Goal: Task Accomplishment & Management: Manage account settings

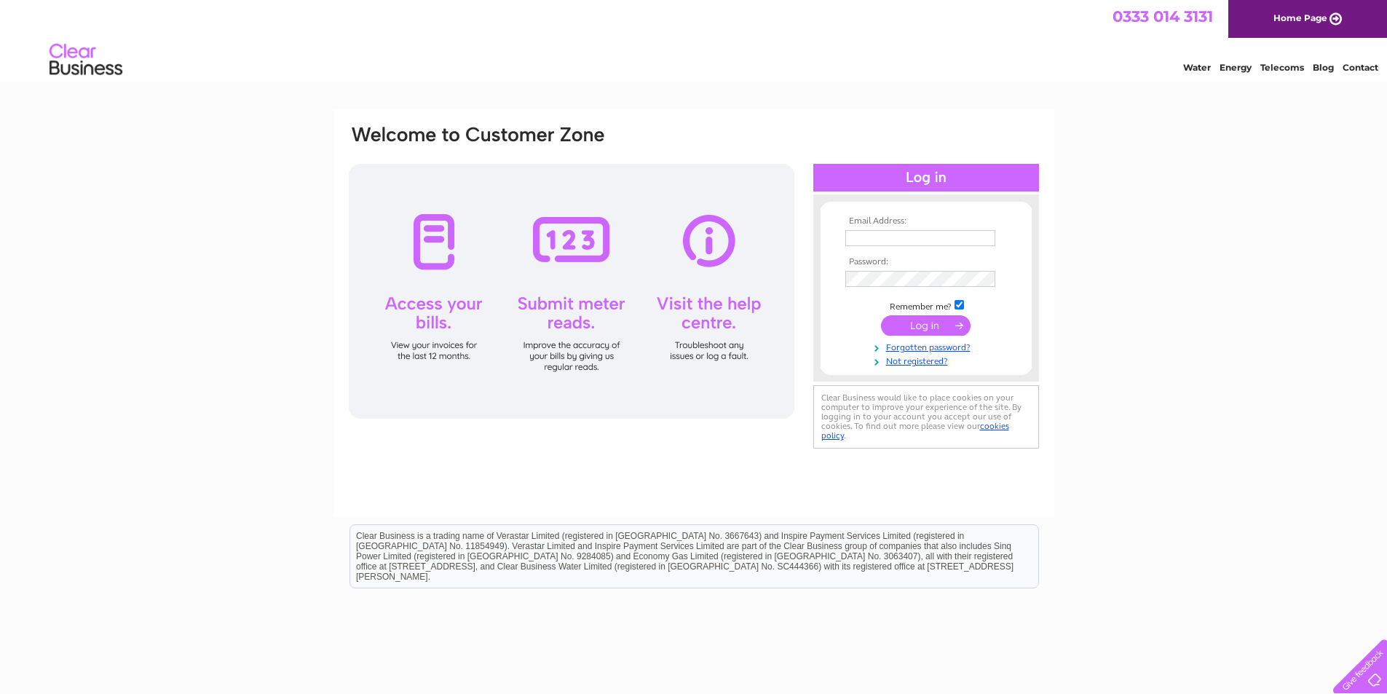
type input "accounts@eagleplanthire.co.uk"
click at [916, 330] on input "submit" at bounding box center [926, 325] width 90 height 20
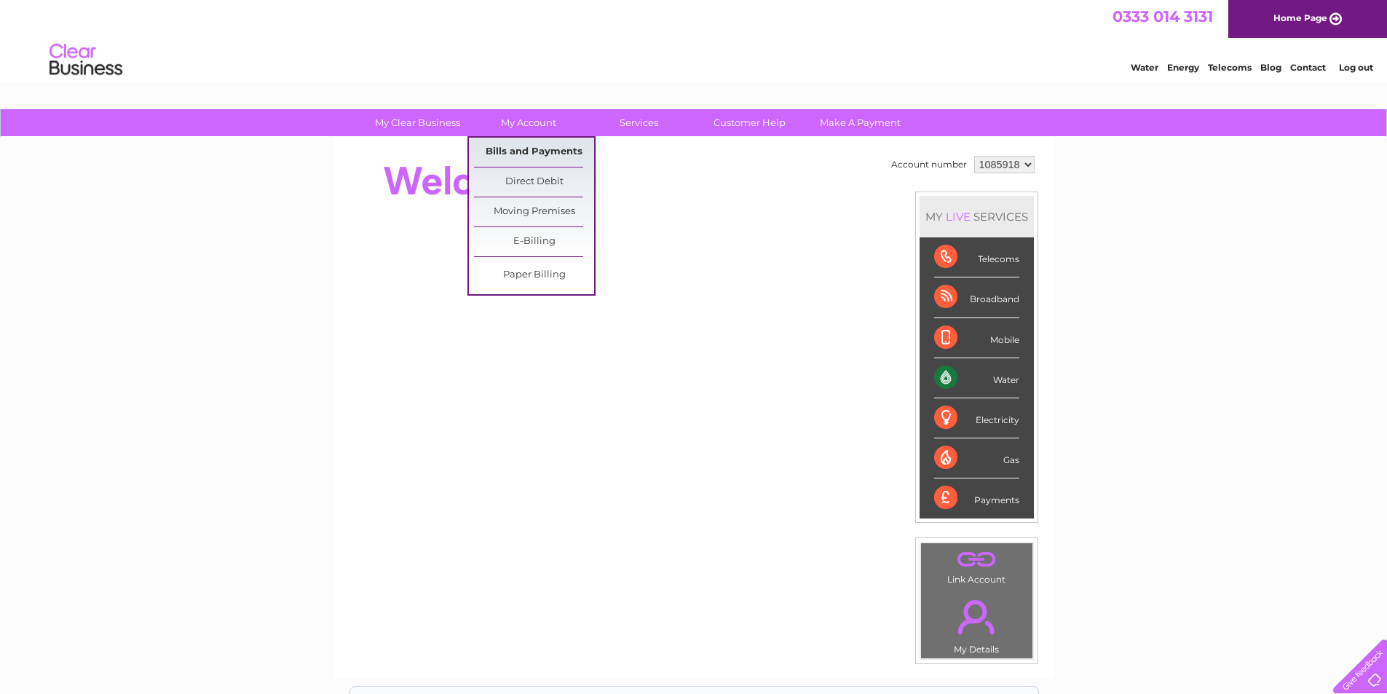
click at [531, 151] on link "Bills and Payments" at bounding box center [534, 152] width 120 height 29
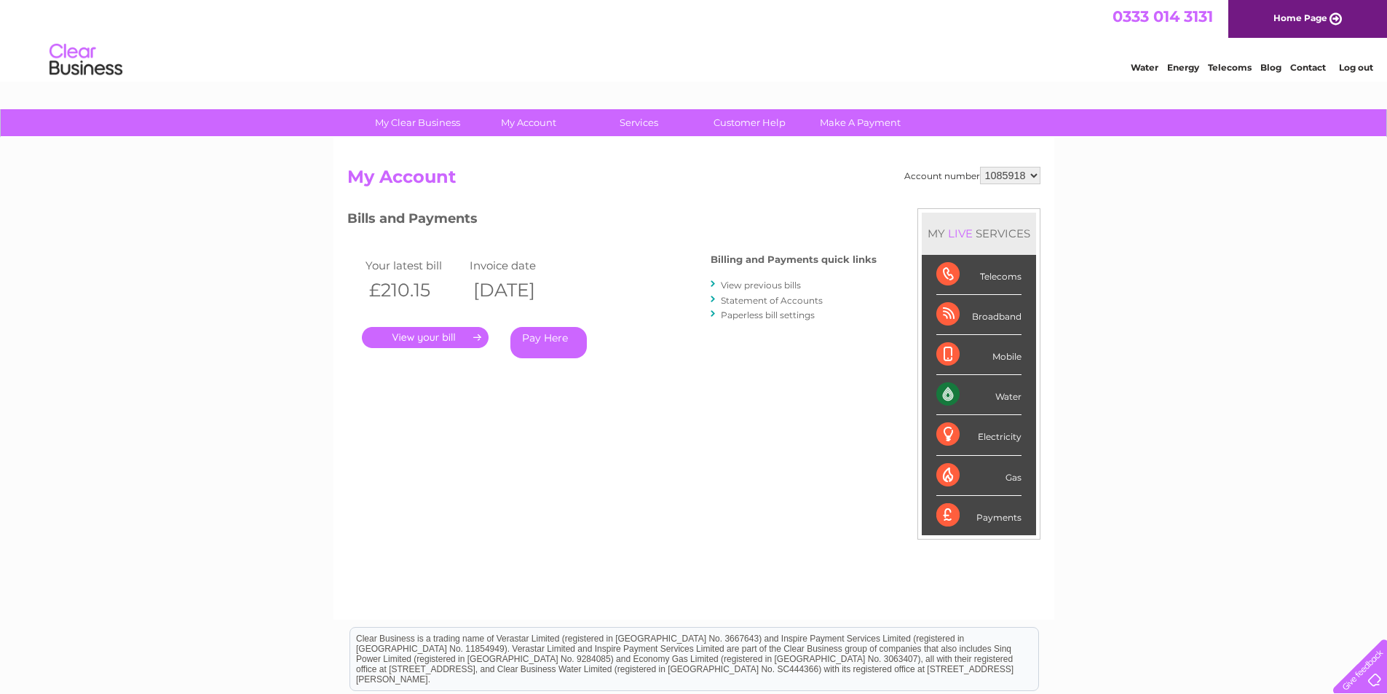
click at [434, 340] on link "." at bounding box center [425, 337] width 127 height 21
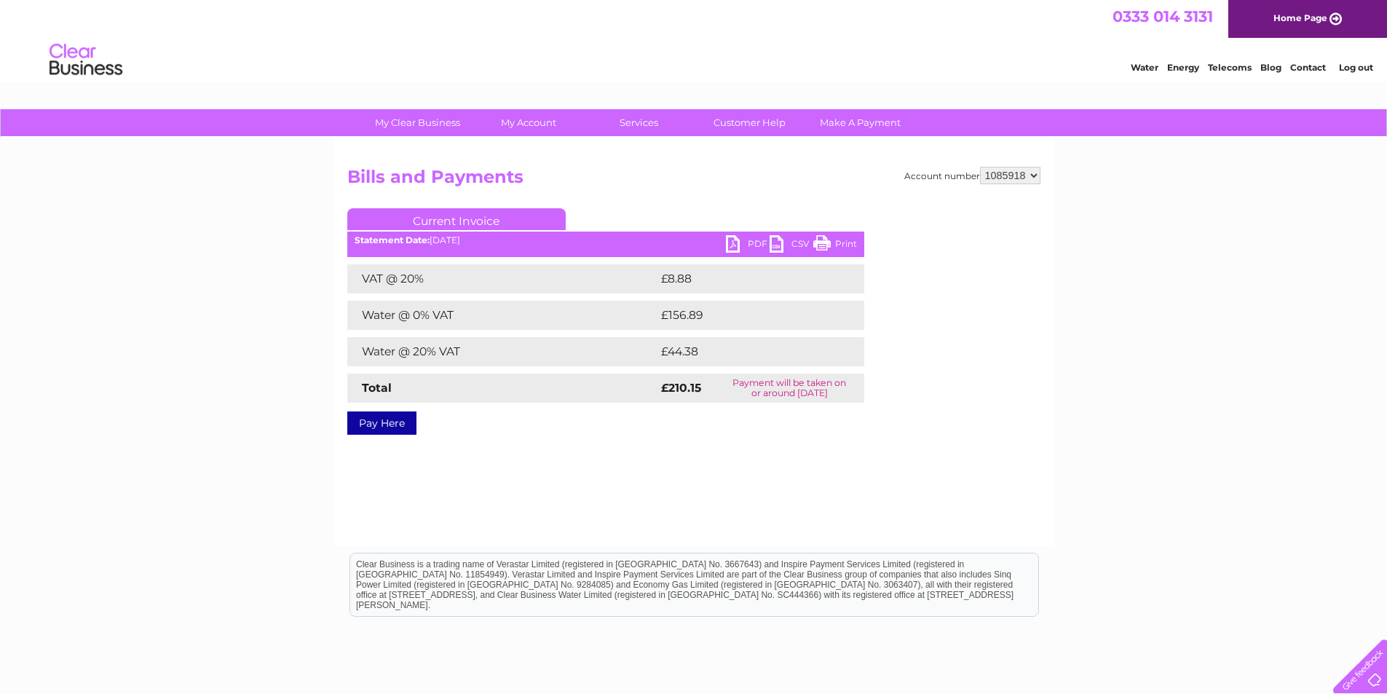
click at [740, 247] on link "PDF" at bounding box center [748, 245] width 44 height 21
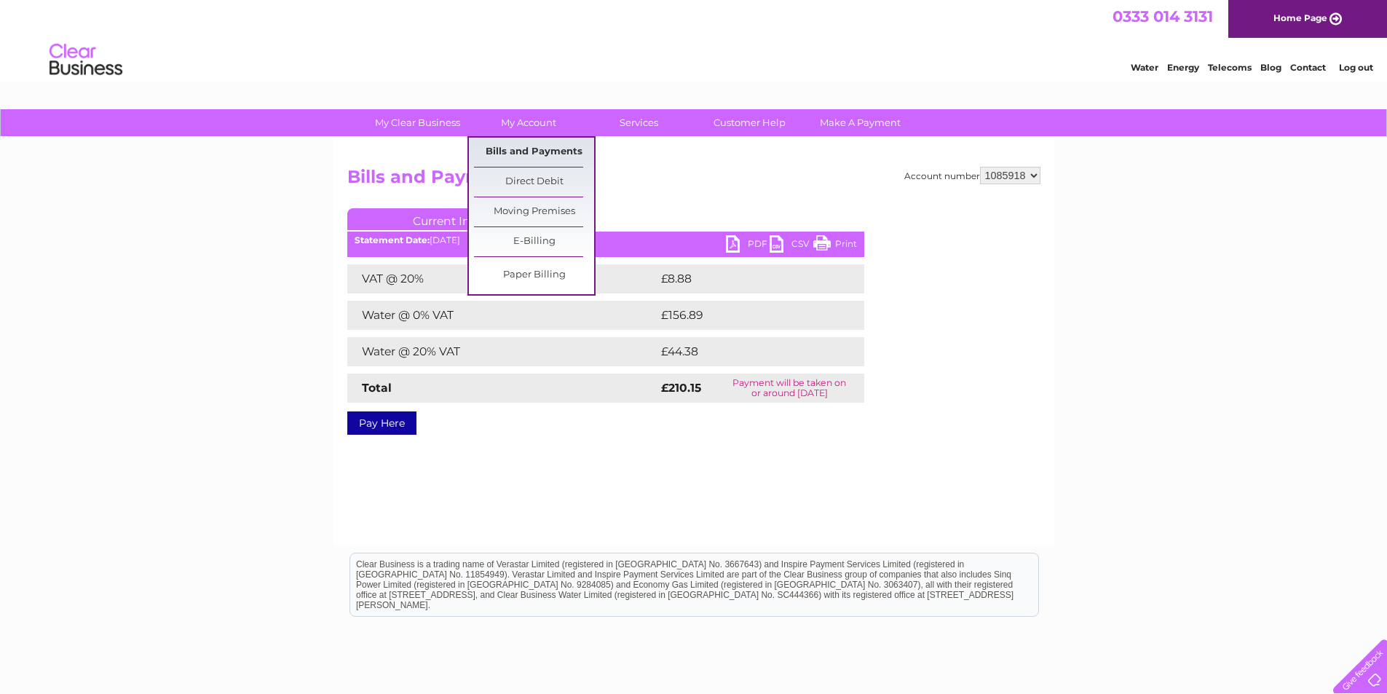
click at [535, 142] on link "Bills and Payments" at bounding box center [534, 152] width 120 height 29
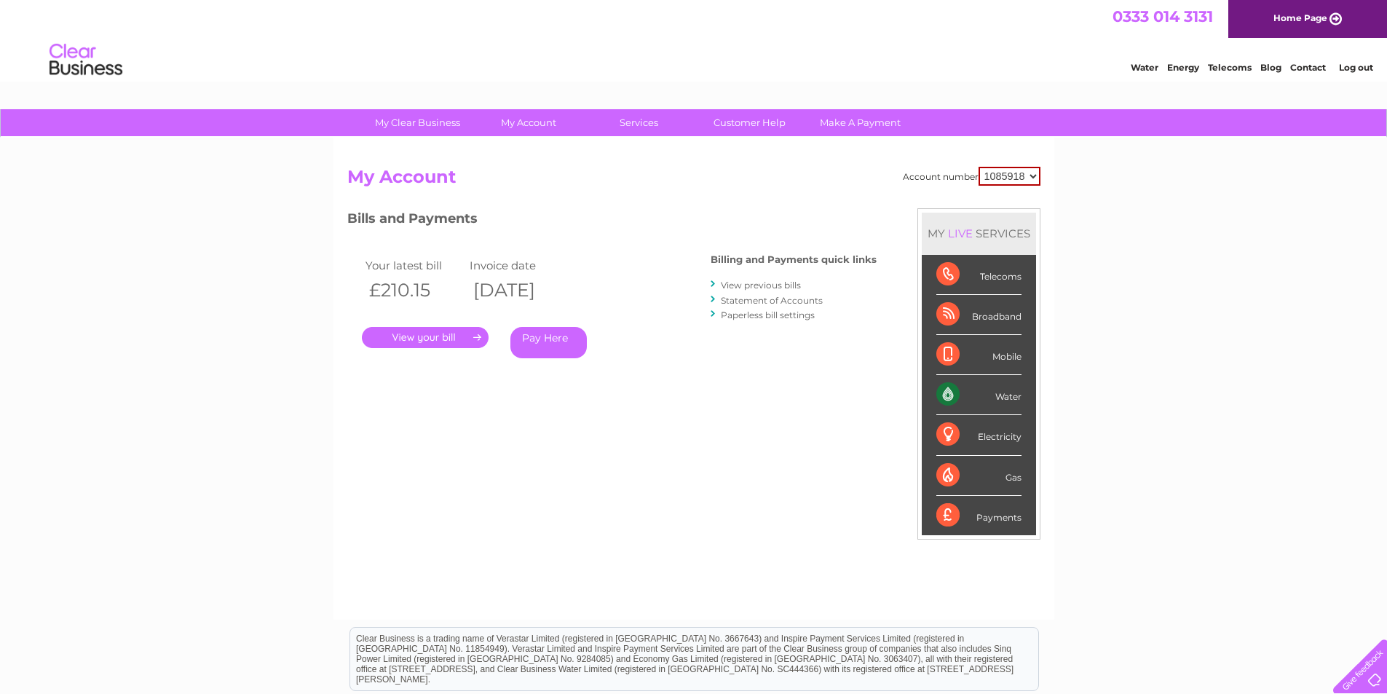
click at [769, 284] on link "View previous bills" at bounding box center [761, 284] width 80 height 11
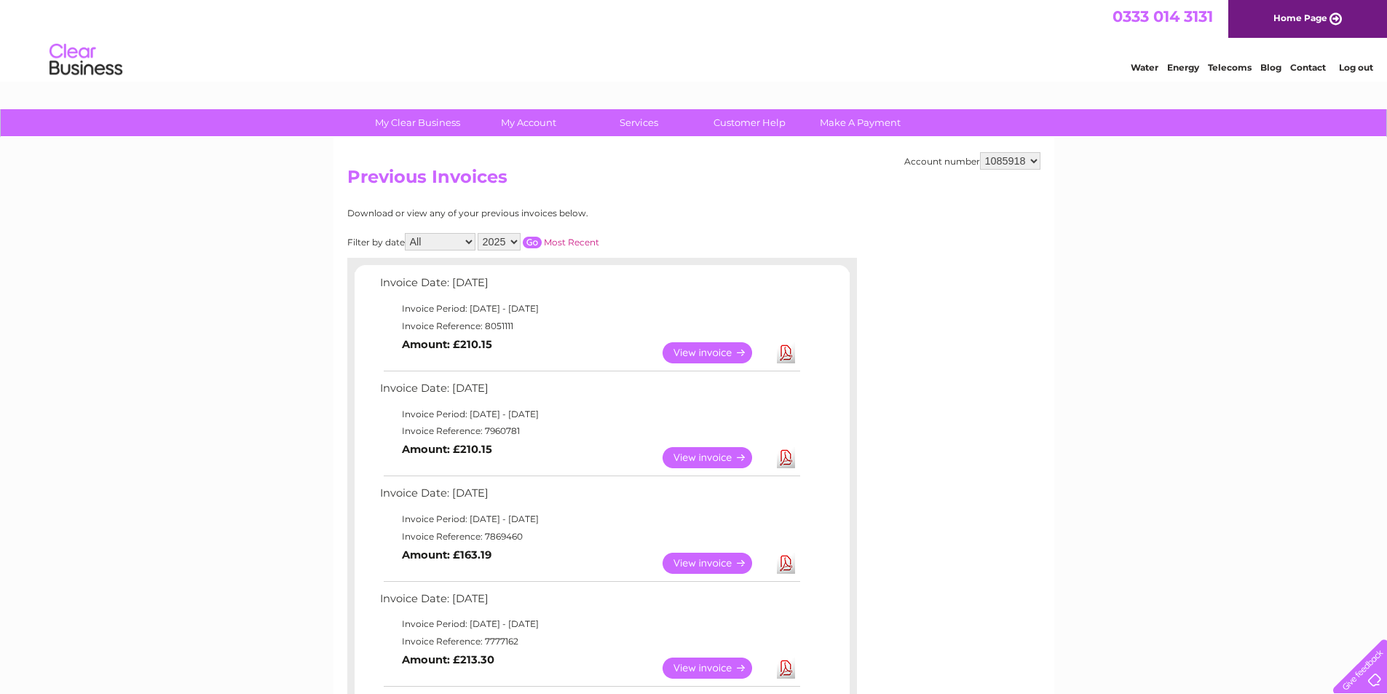
click at [689, 455] on link "View" at bounding box center [715, 457] width 107 height 21
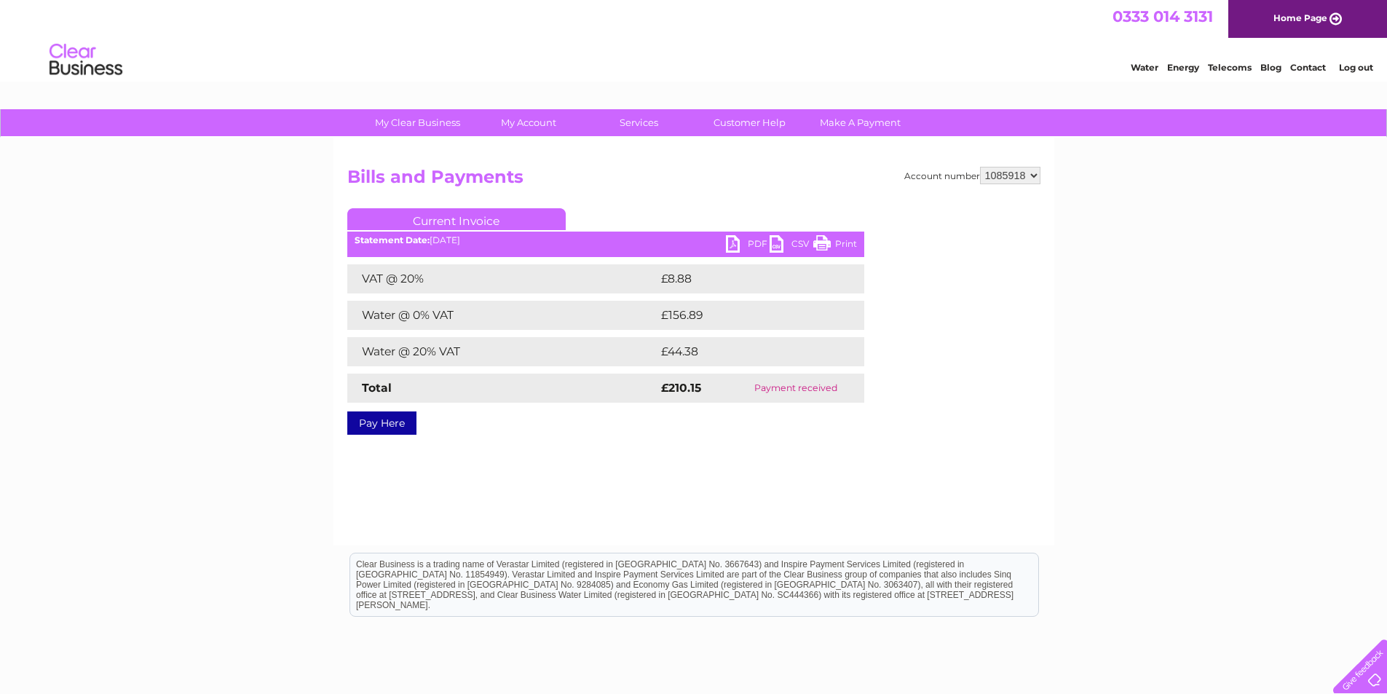
click at [744, 245] on link "PDF" at bounding box center [748, 245] width 44 height 21
